Goal: Information Seeking & Learning: Learn about a topic

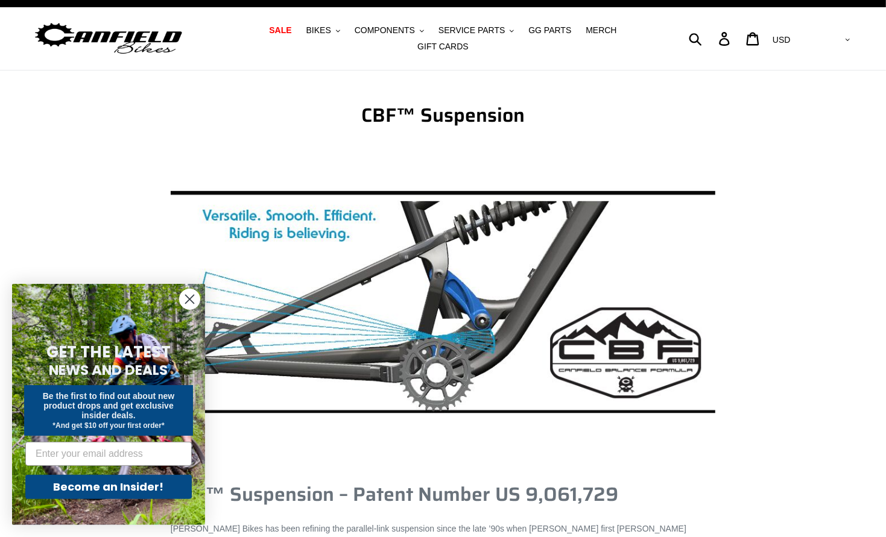
click at [487, 348] on img at bounding box center [443, 303] width 544 height 286
click at [181, 297] on circle "Close dialog" at bounding box center [190, 299] width 20 height 20
